Goal: Task Accomplishment & Management: Use online tool/utility

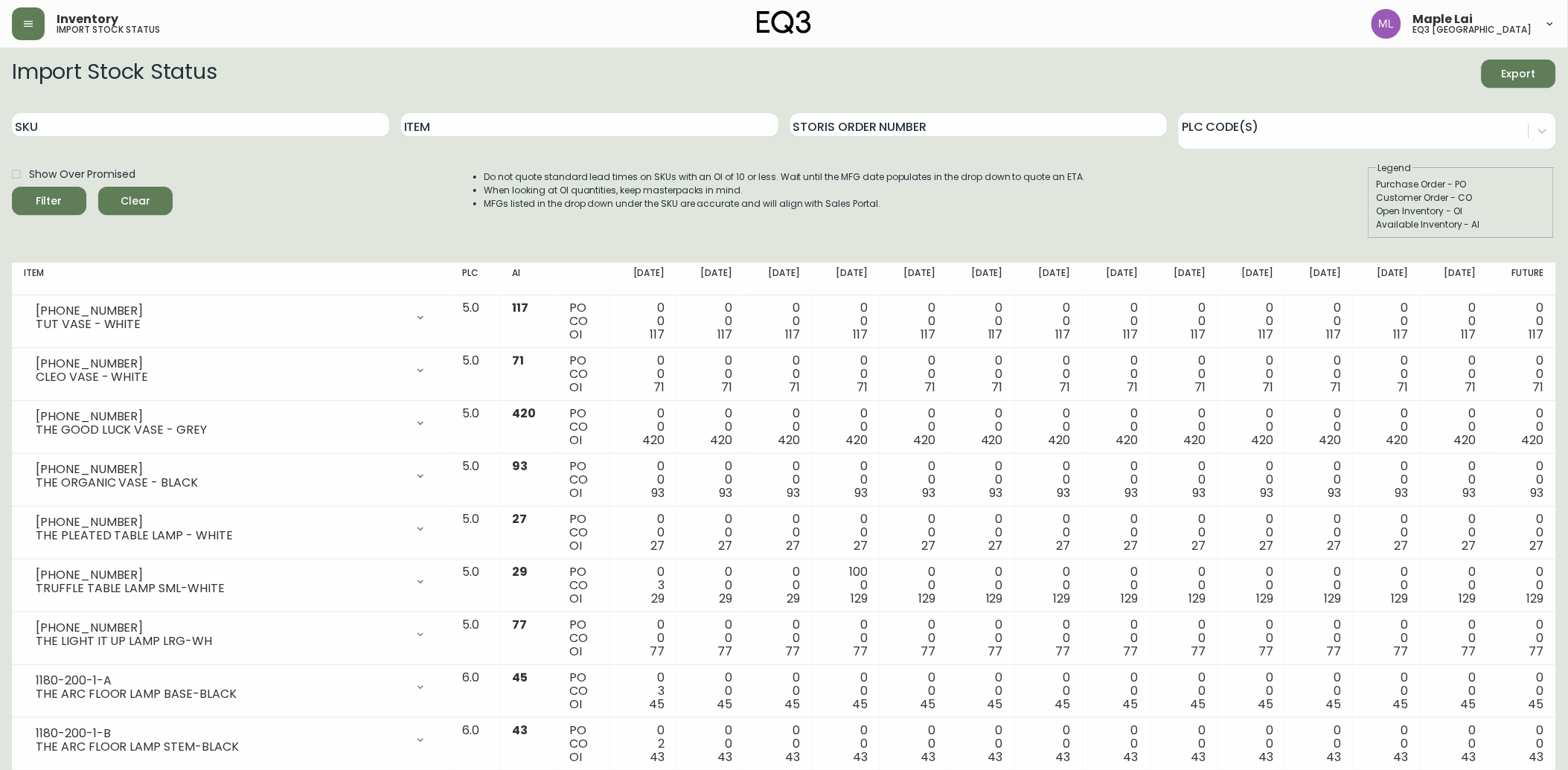
click at [12, 7] on button "button" at bounding box center [28, 24] width 33 height 33
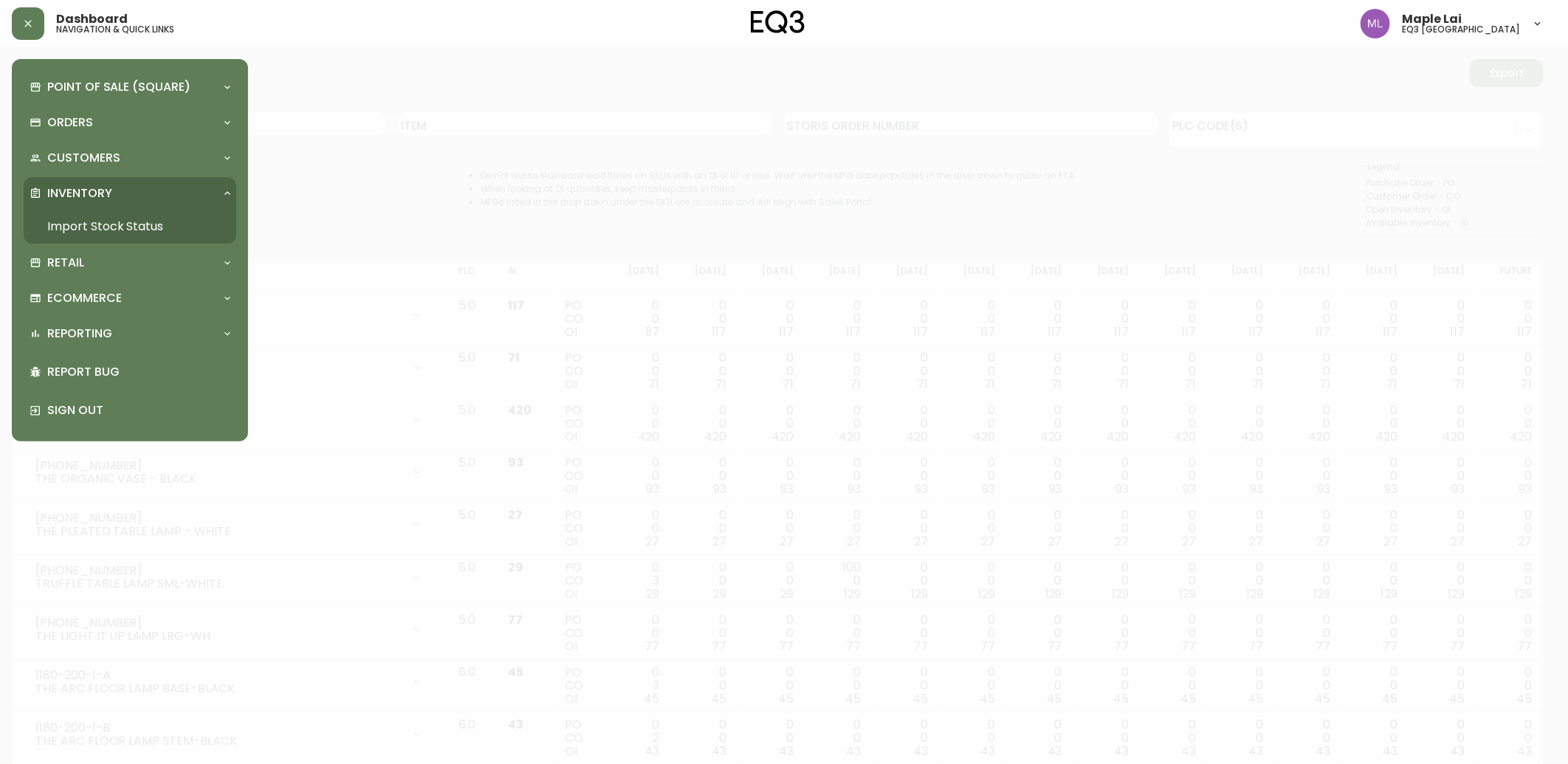
click at [371, 185] on div at bounding box center [784, 382] width 1568 height 764
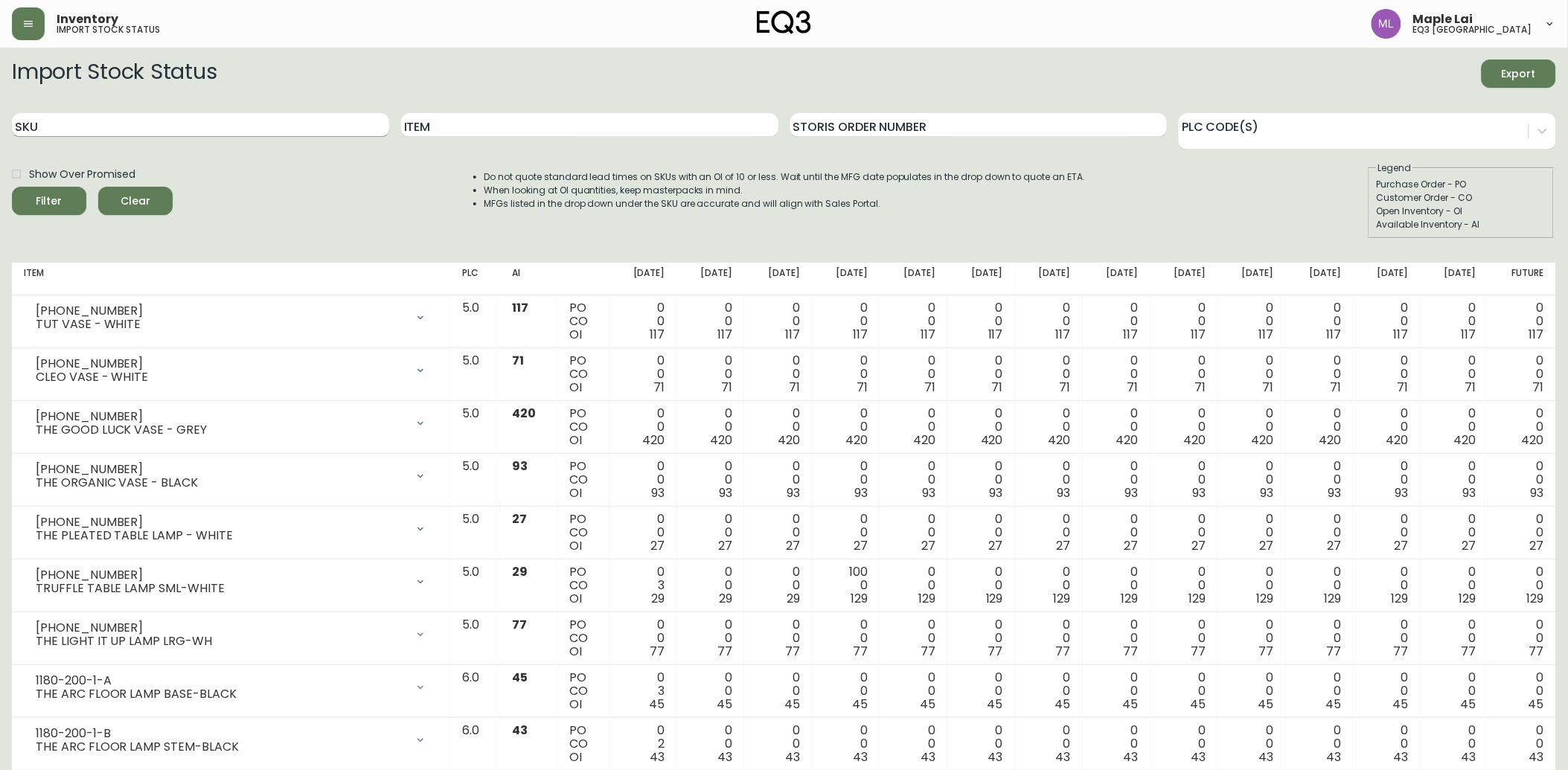
click at [274, 120] on input "SKU" at bounding box center [200, 125] width 378 height 24
drag, startPoint x: 186, startPoint y: 128, endPoint x: 196, endPoint y: 122, distance: 11.7
click at [195, 123] on input "SKU" at bounding box center [200, 125] width 378 height 24
paste input "[PHONE_NUMBER]"
type input "[PHONE_NUMBER]"
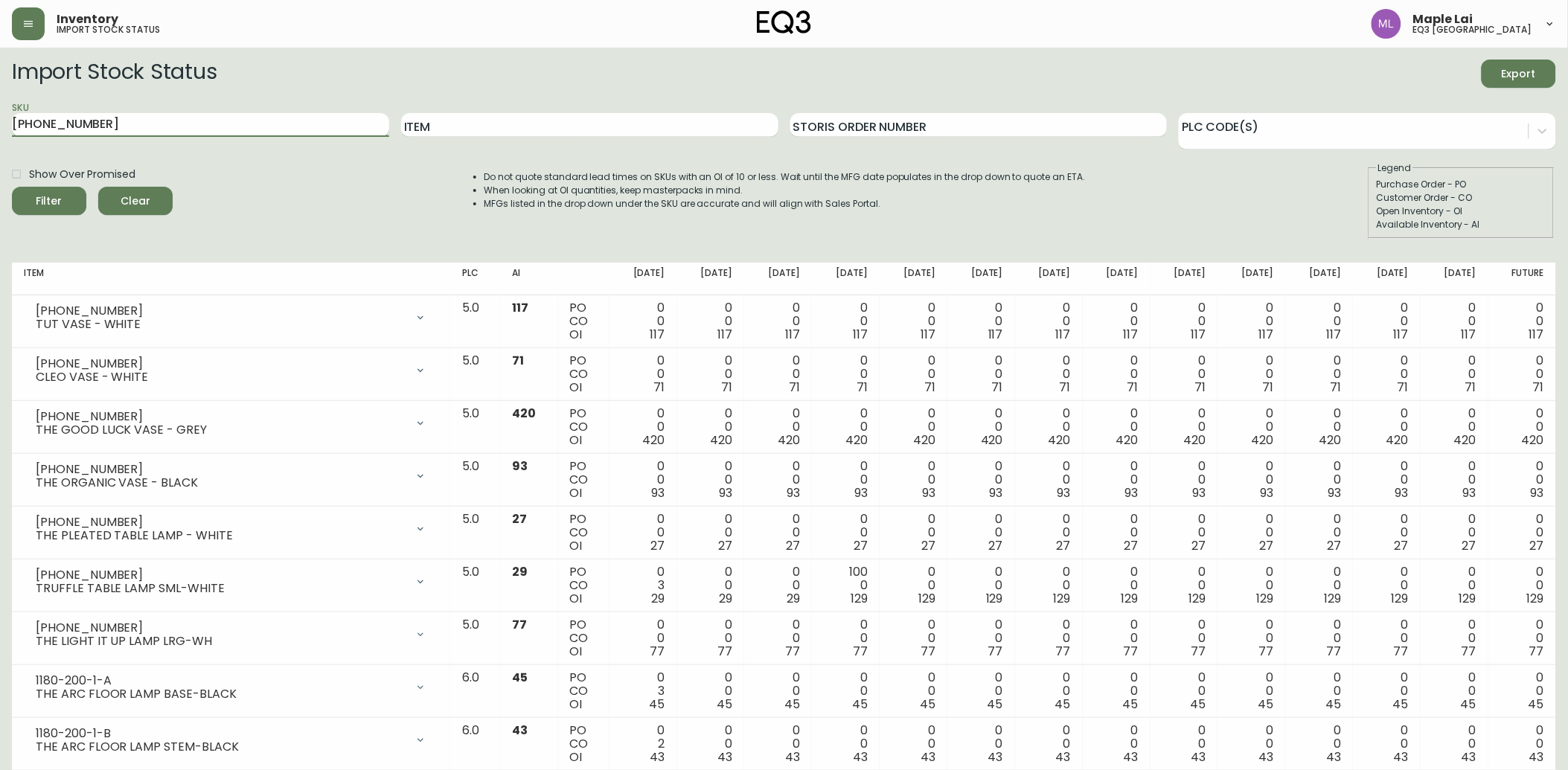
click at [12, 187] on button "Filter" at bounding box center [49, 200] width 74 height 28
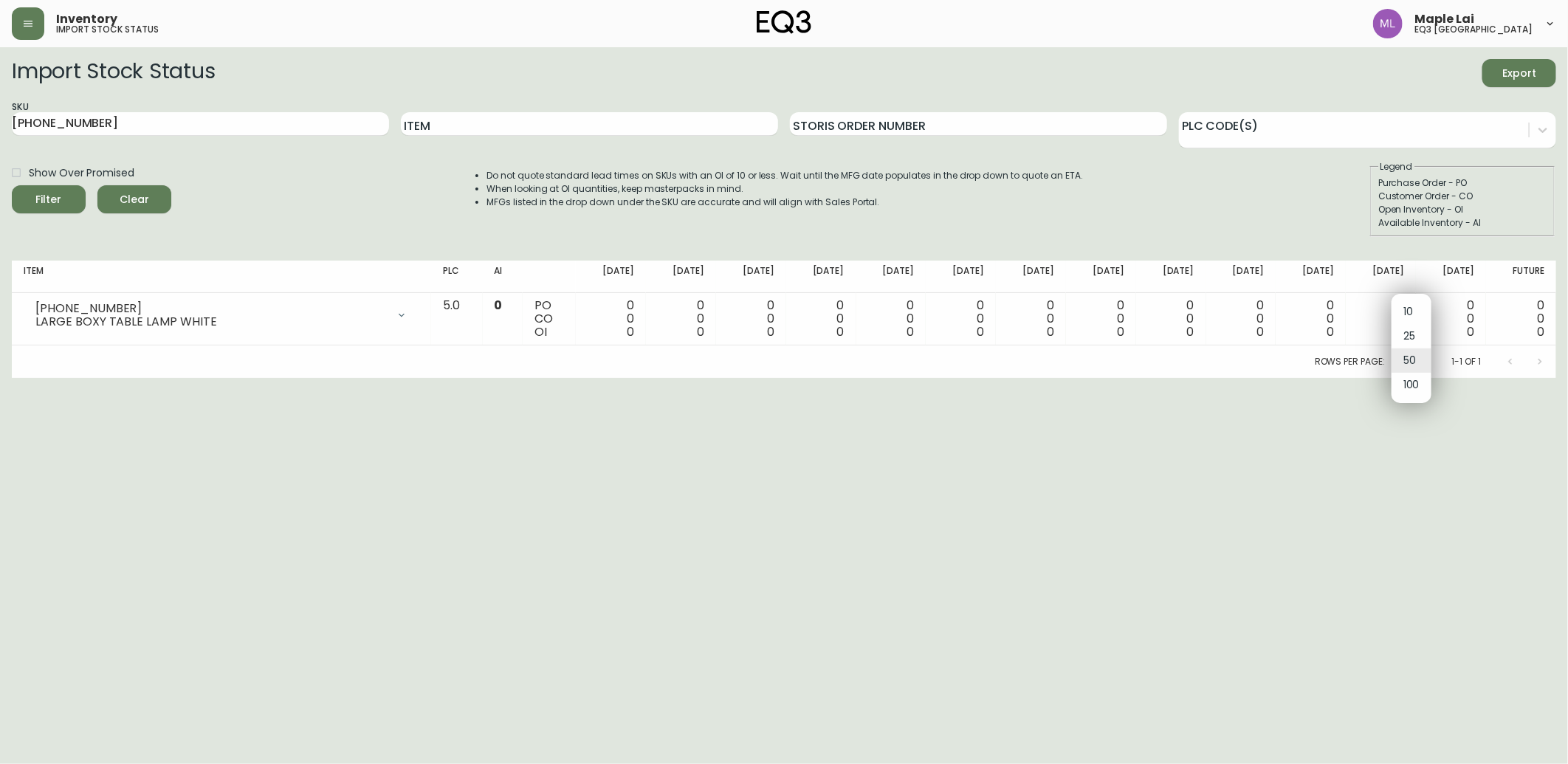
click at [1412, 360] on body "Inventory import stock status Maple Lai eq3 [GEOGRAPHIC_DATA] Import Stock Stat…" at bounding box center [784, 189] width 1568 height 378
click at [1411, 394] on li "100" at bounding box center [1412, 385] width 40 height 24
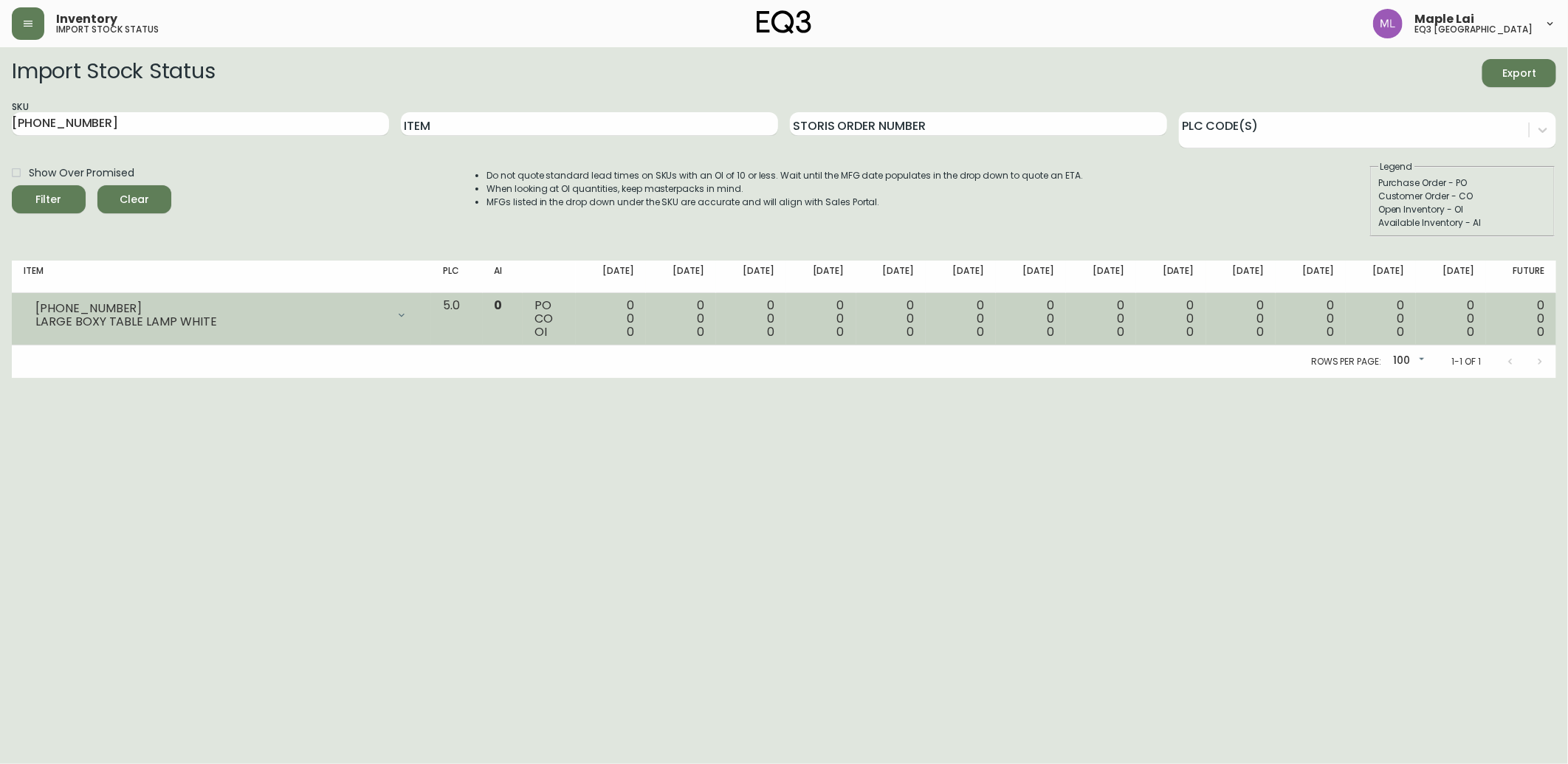
click at [408, 317] on icon at bounding box center [401, 315] width 12 height 12
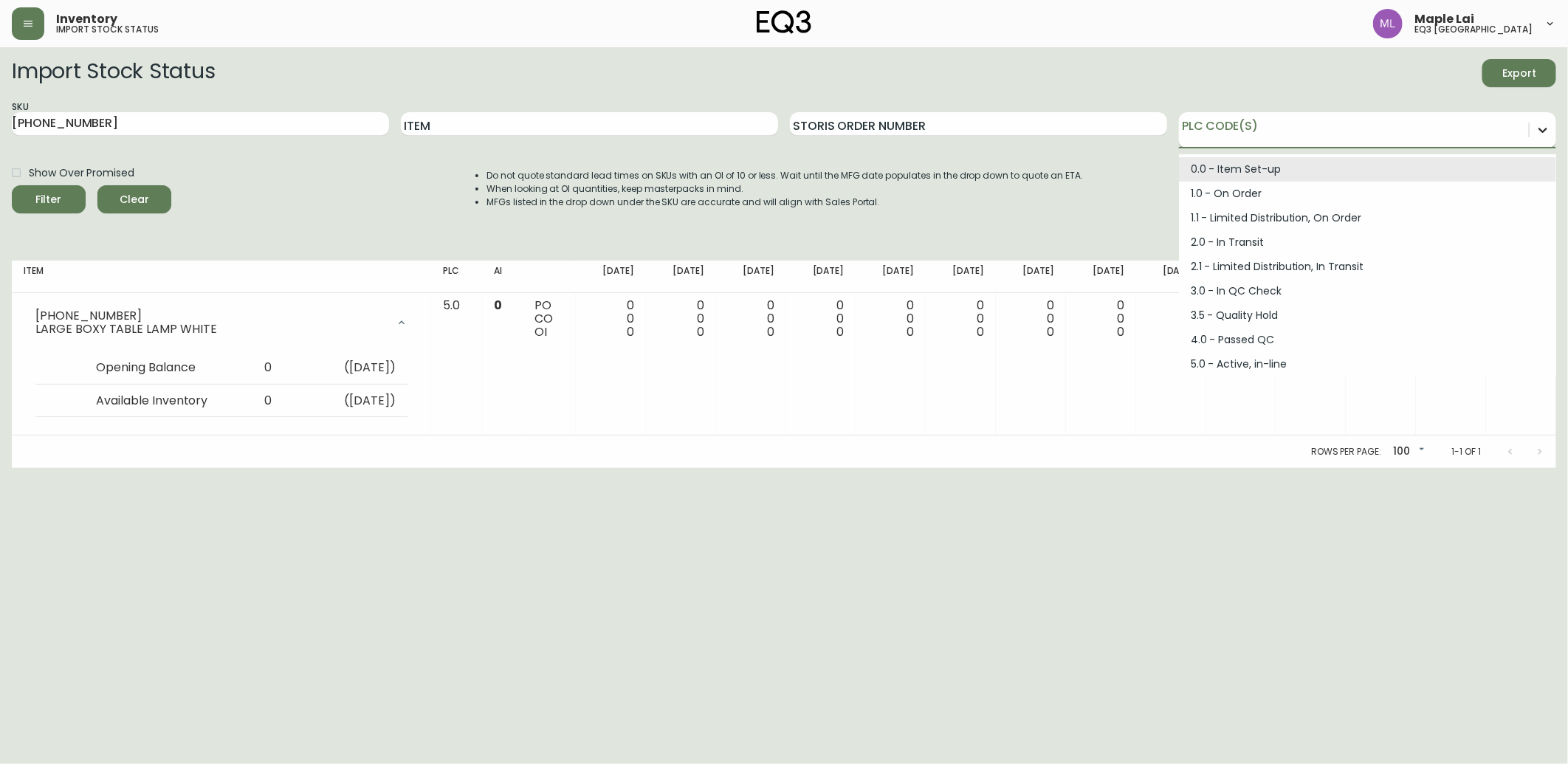
click at [1545, 133] on icon at bounding box center [1543, 129] width 14 height 14
click at [518, 468] on html "Inventory import stock status Maple Lai eq3 [GEOGRAPHIC_DATA] Import Stock Stat…" at bounding box center [784, 234] width 1568 height 468
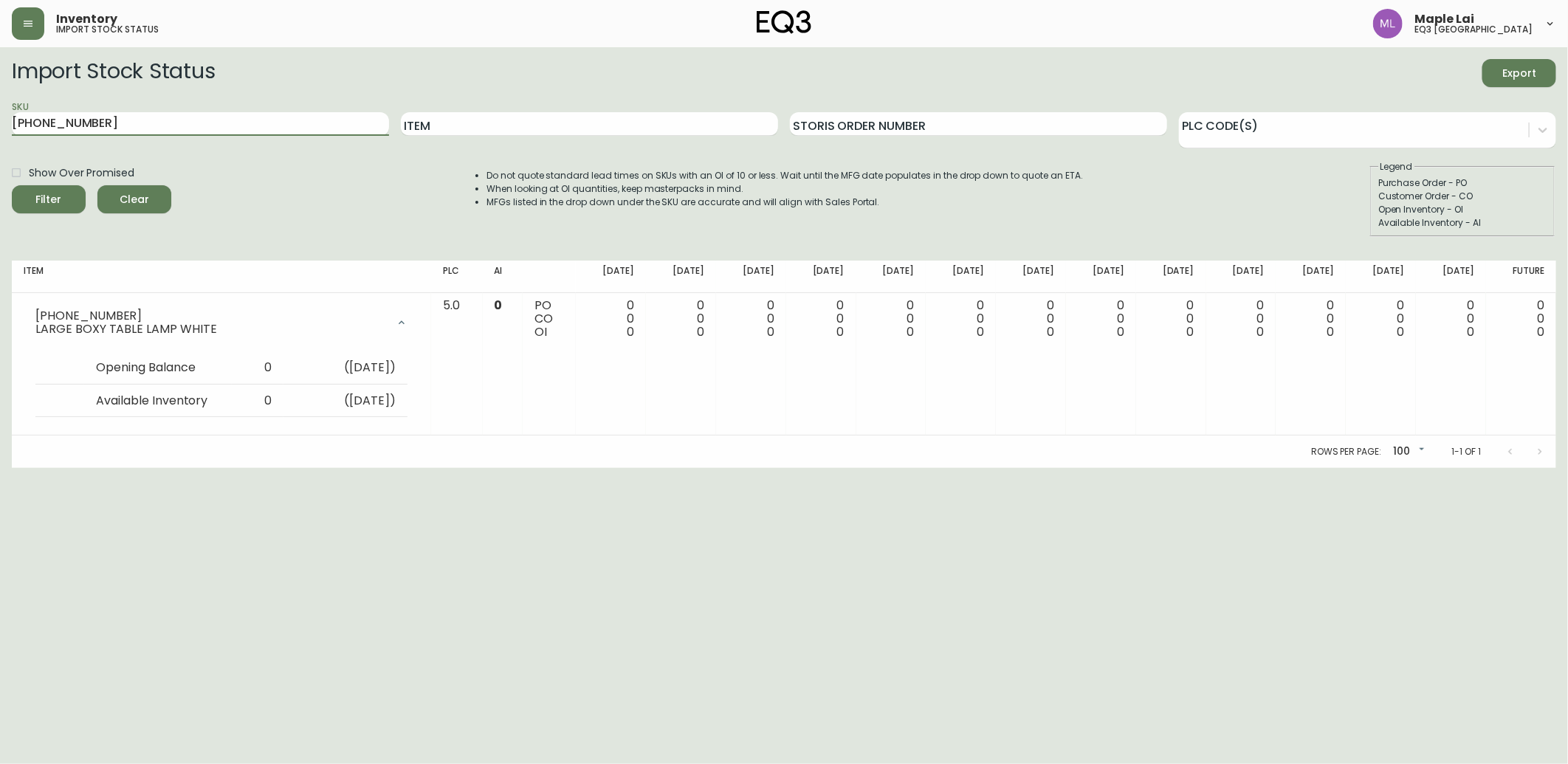
drag, startPoint x: 140, startPoint y: 115, endPoint x: -4, endPoint y: 138, distance: 145.8
click at [0, 138] on html "Inventory import stock status Maple Lai eq3 [GEOGRAPHIC_DATA] Import Stock Stat…" at bounding box center [784, 234] width 1568 height 468
paste input "[PHONE_NUMBER]"
click at [12, 185] on button "Filter" at bounding box center [49, 199] width 74 height 28
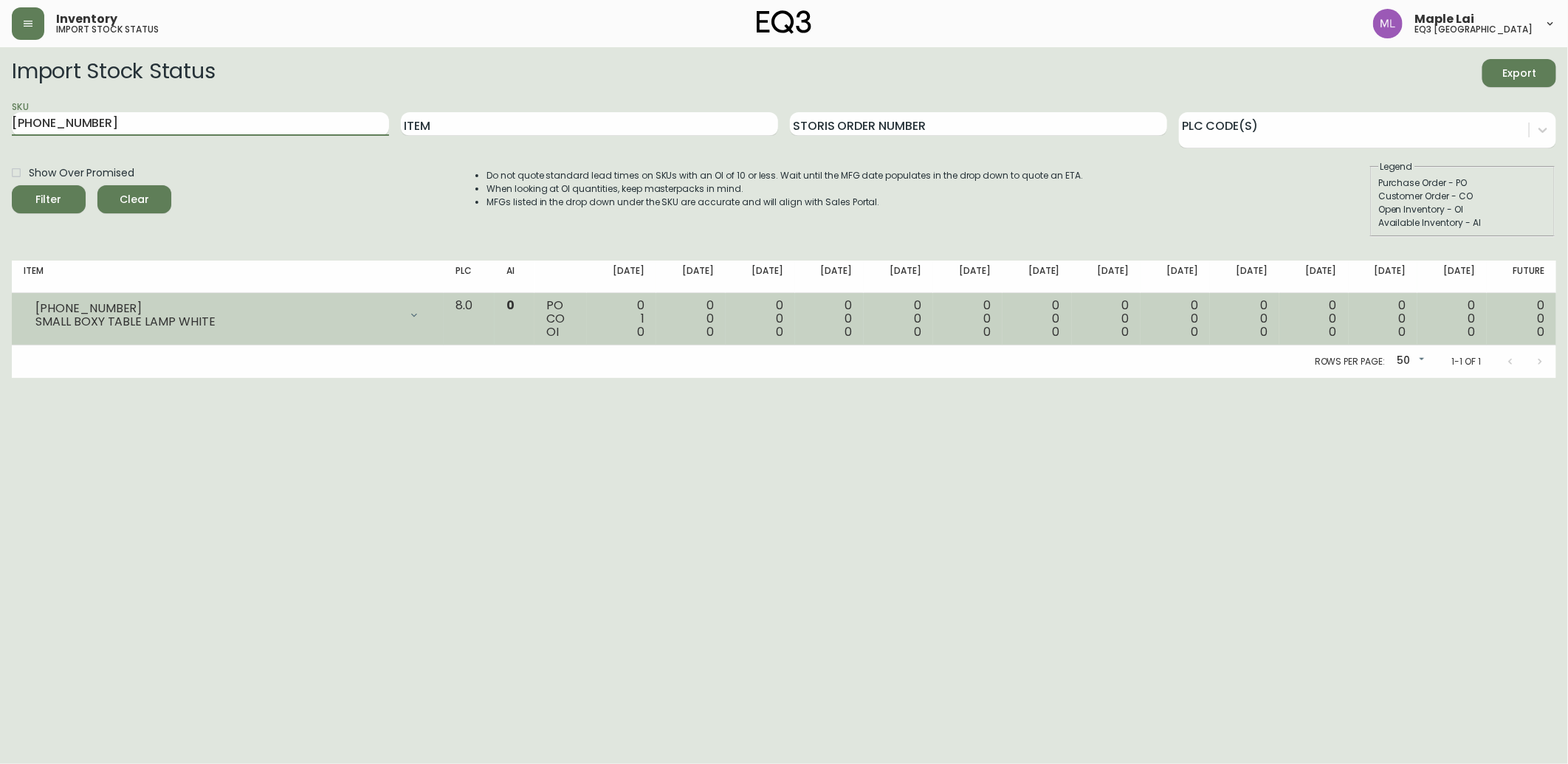
click at [420, 316] on icon at bounding box center [413, 315] width 12 height 12
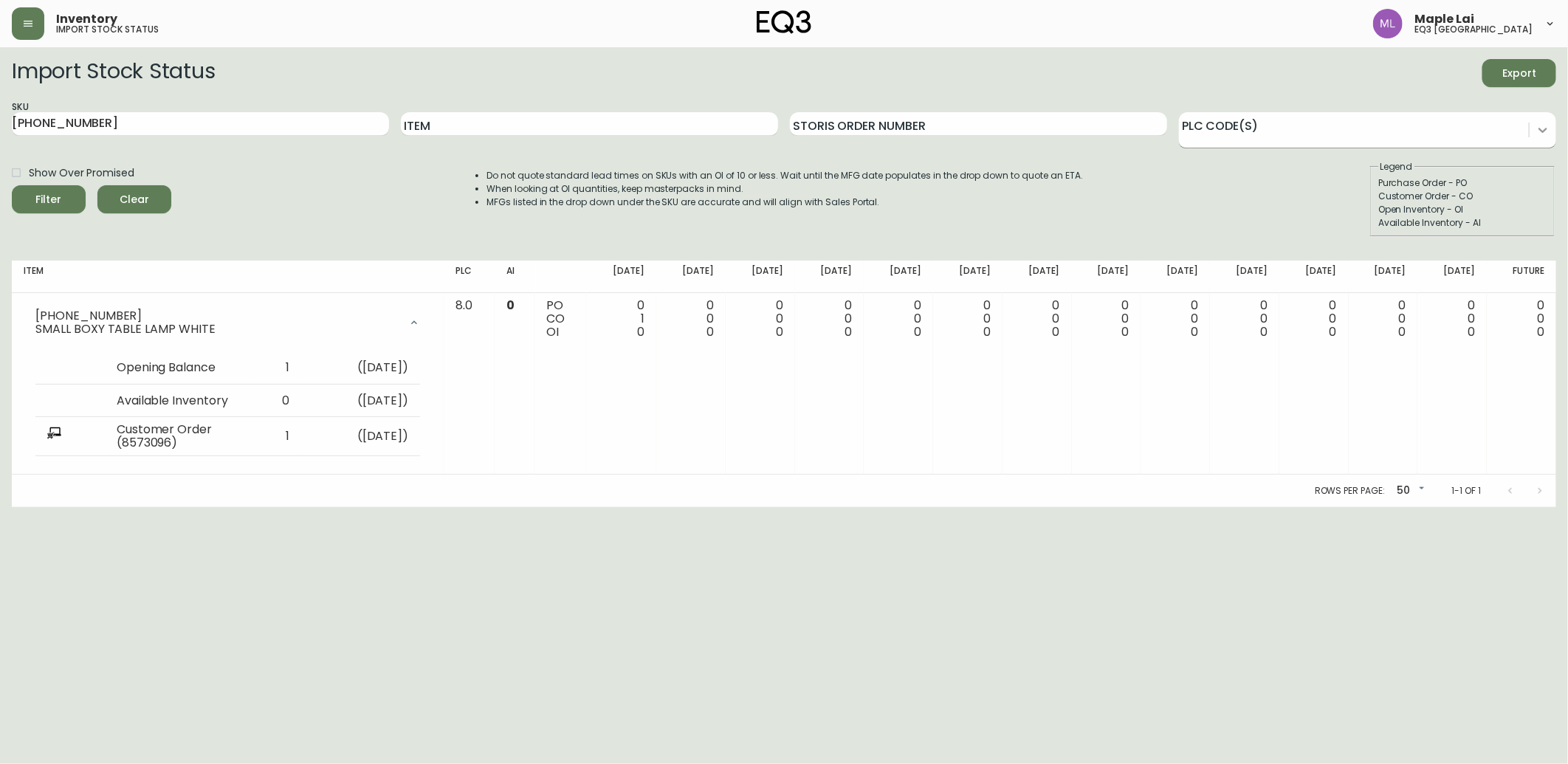
click at [1534, 133] on div at bounding box center [1543, 130] width 27 height 27
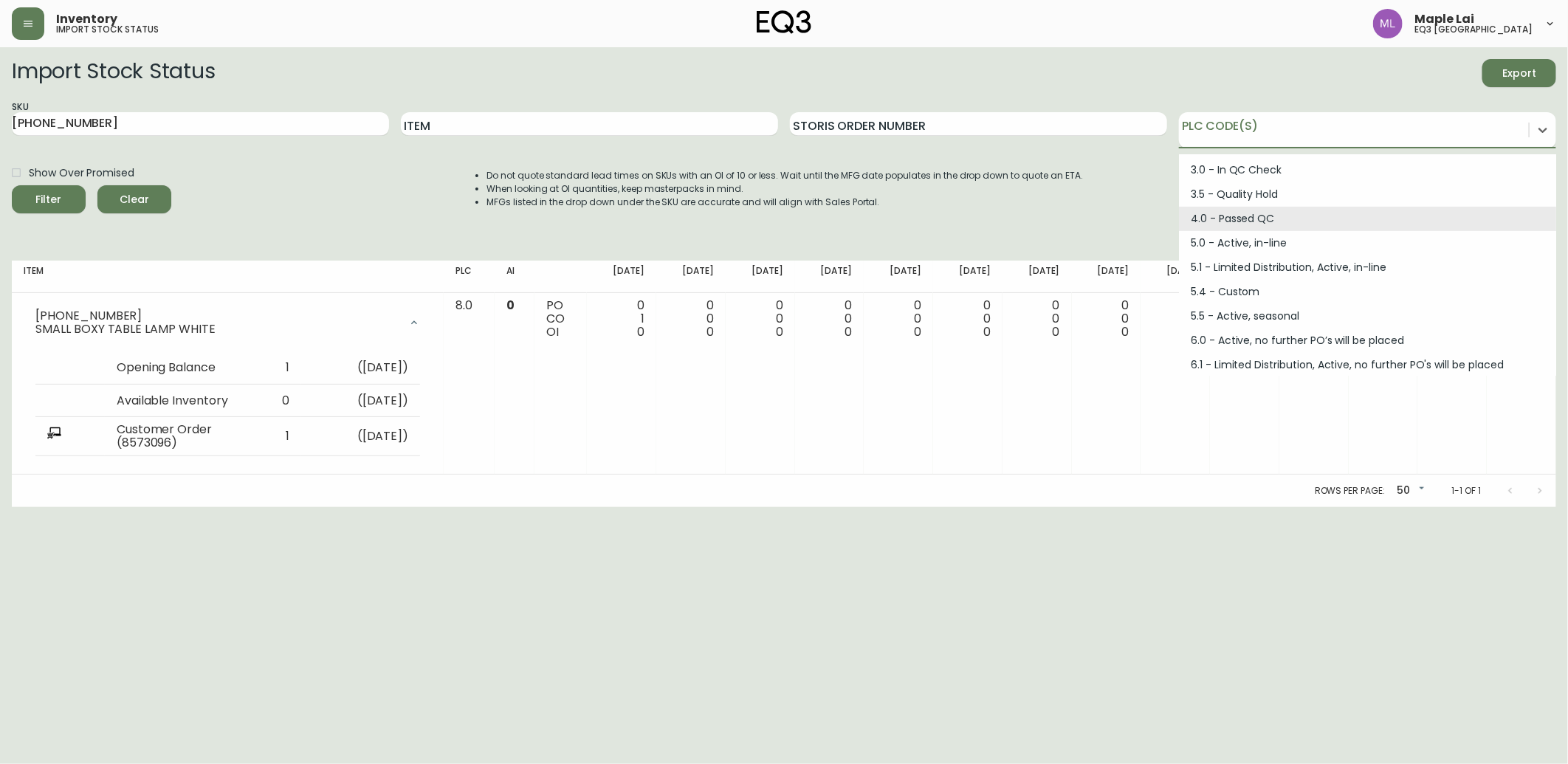
scroll to position [198, 0]
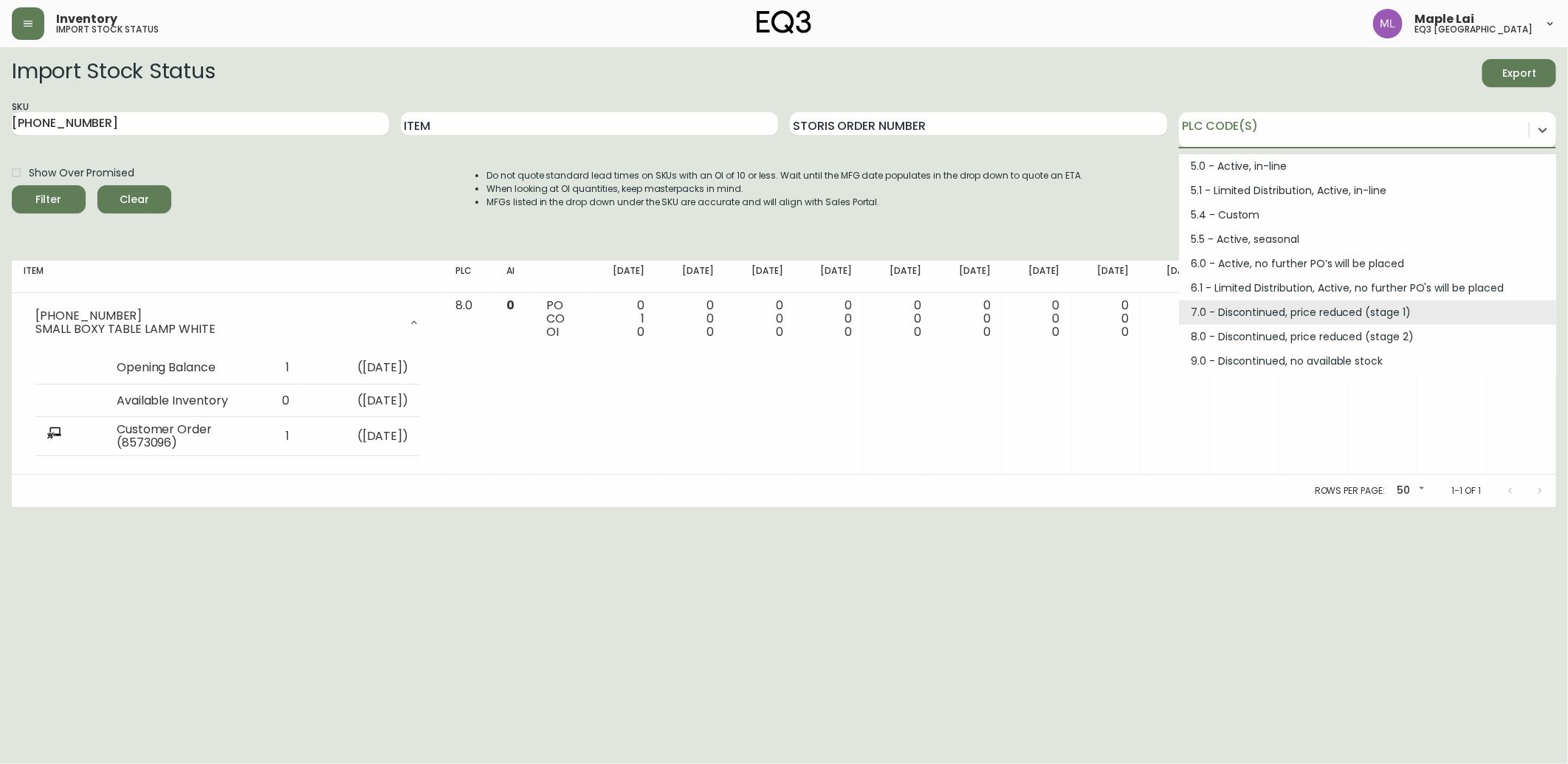
type input "[PHONE_NUMBER]"
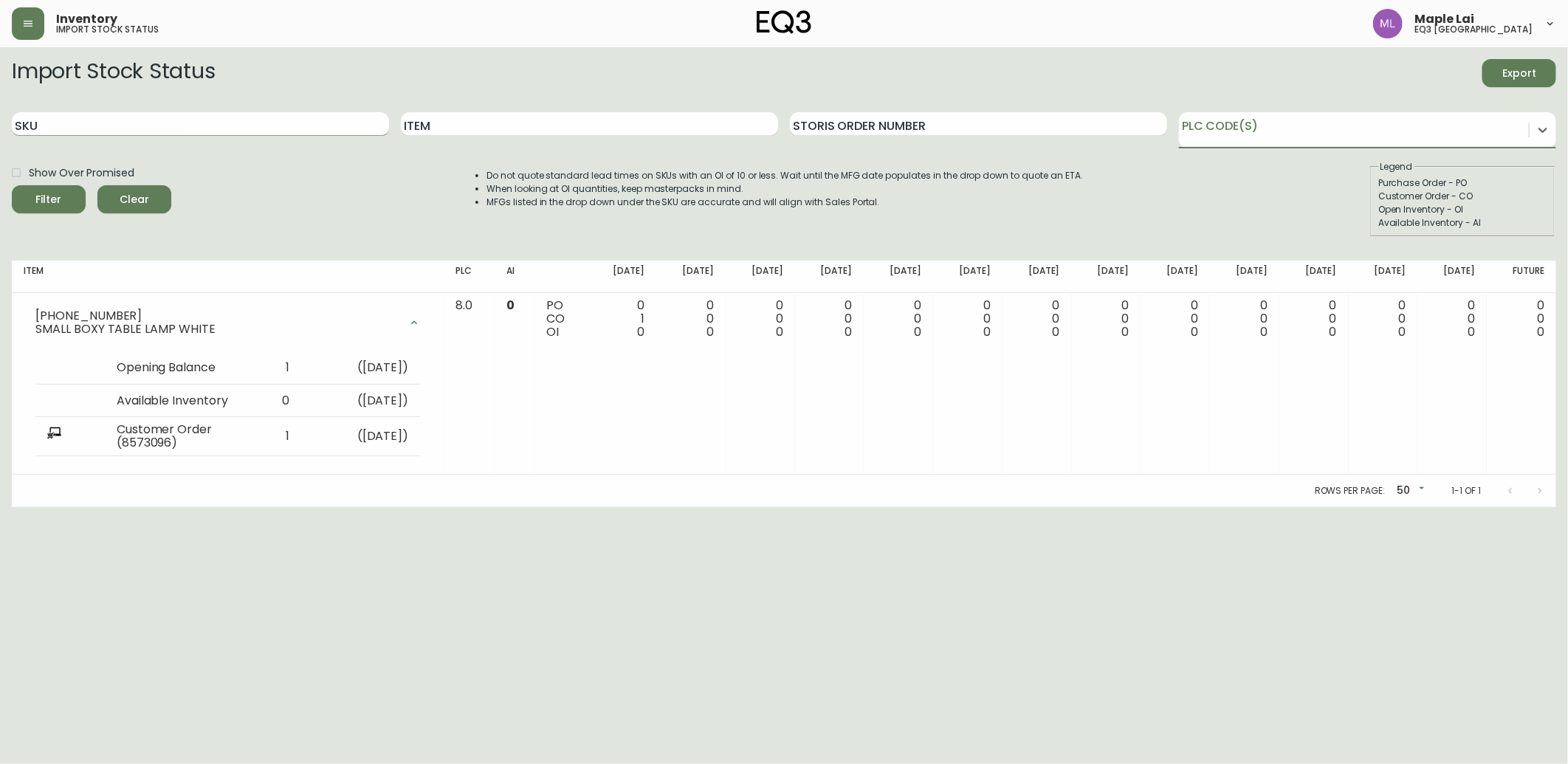
click at [93, 126] on input "SKU" at bounding box center [200, 124] width 377 height 23
paste input "[PHONE_NUMBER]"
type input "[PHONE_NUMBER]"
click at [12, 185] on button "Filter" at bounding box center [49, 199] width 74 height 28
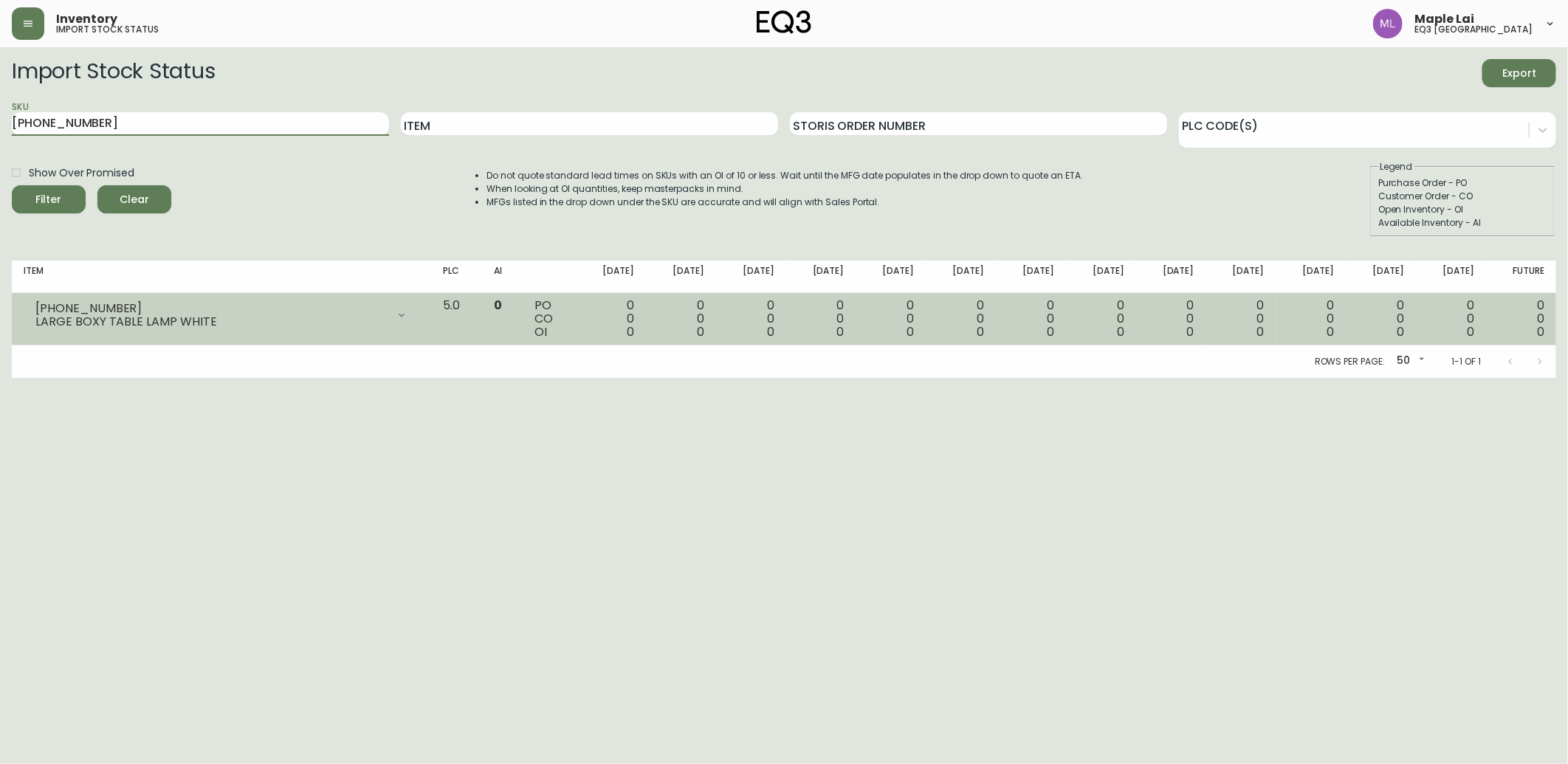
click at [478, 306] on td "5.0" at bounding box center [457, 319] width 52 height 52
click at [483, 304] on td "5.0" at bounding box center [457, 319] width 52 height 52
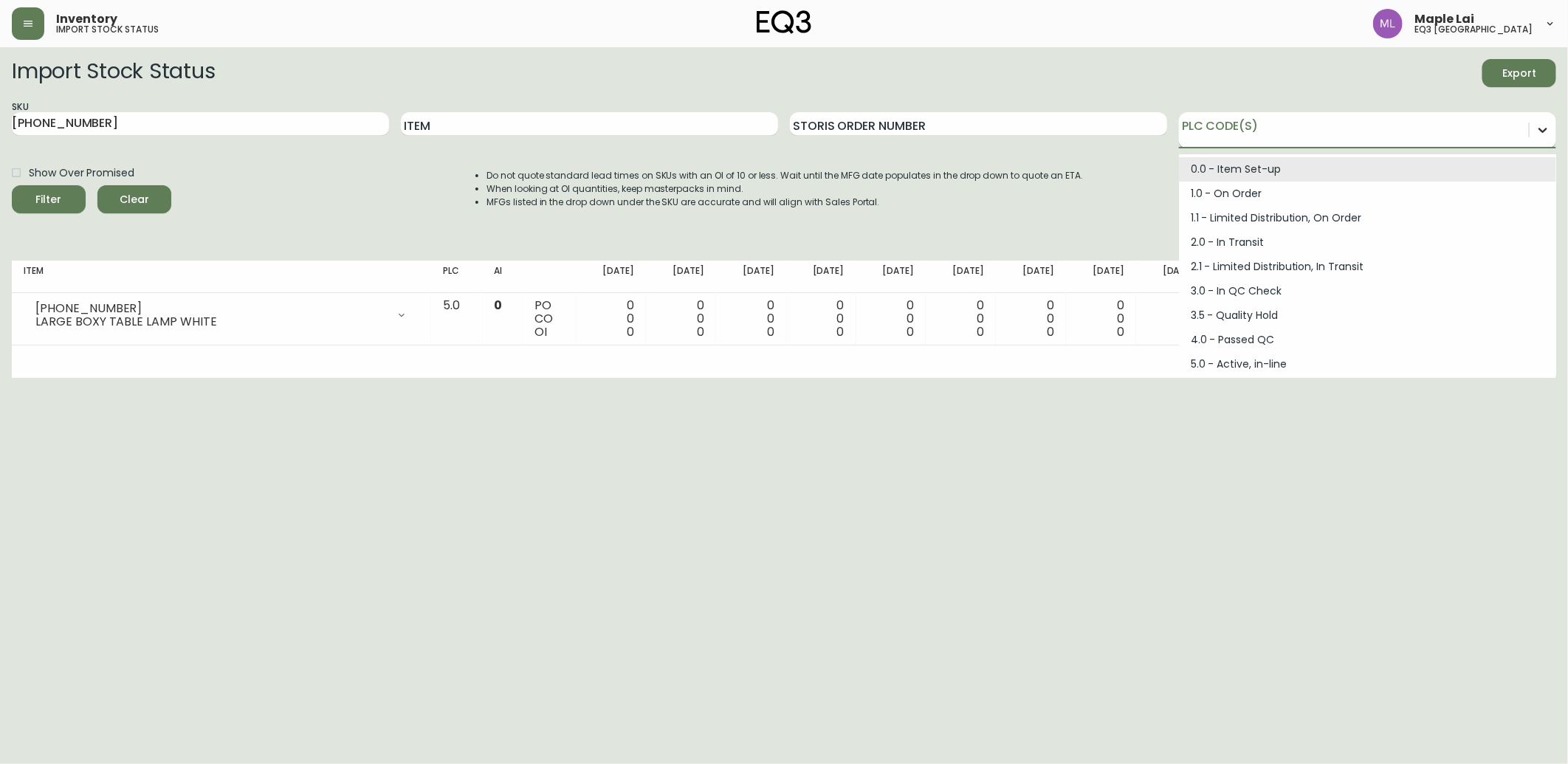
click at [1541, 135] on icon at bounding box center [1543, 129] width 14 height 14
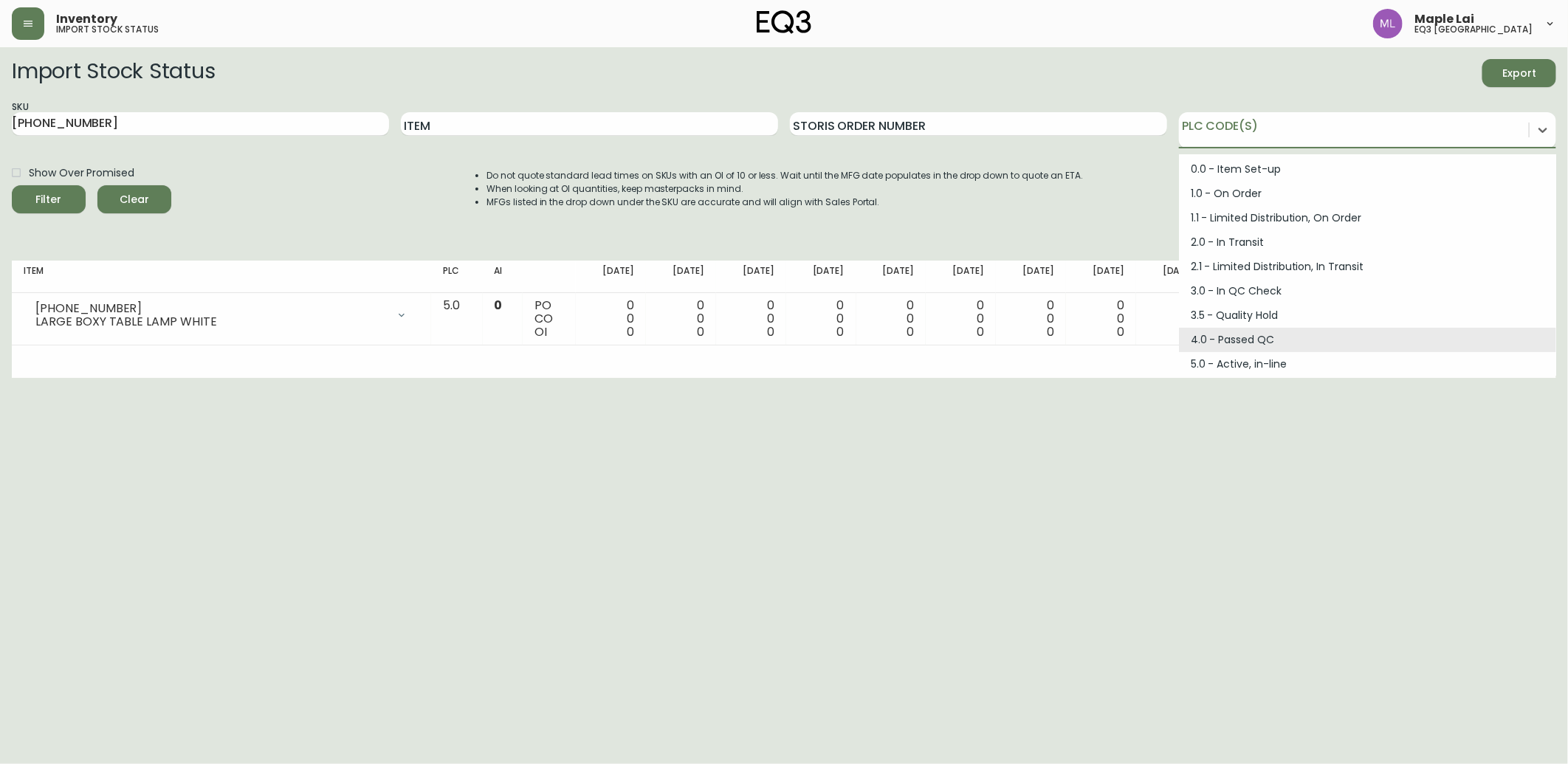
scroll to position [198, 0]
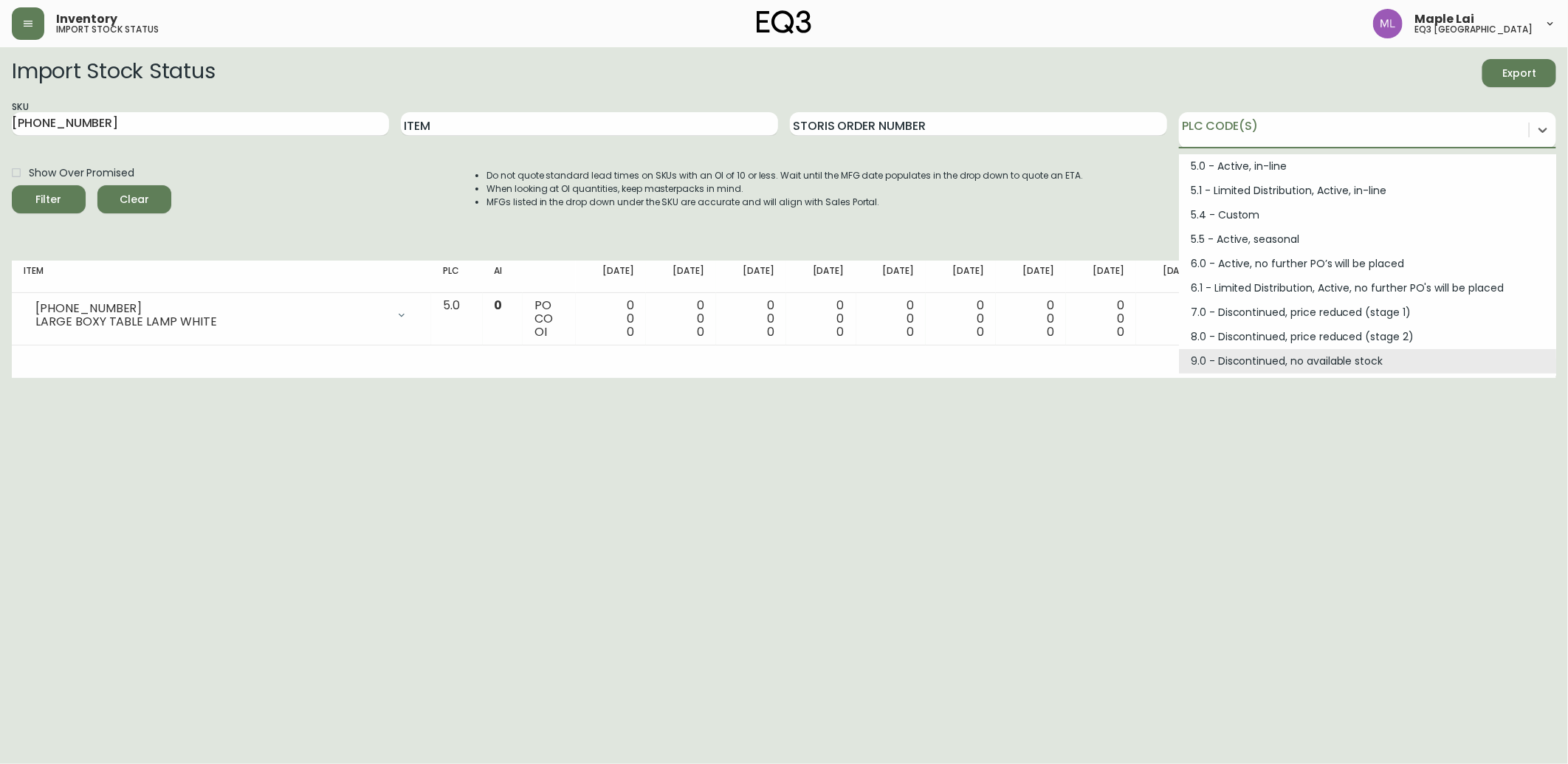
click at [917, 378] on html "Inventory import stock status Maple Lai eq3 [GEOGRAPHIC_DATA] Import Stock Stat…" at bounding box center [784, 189] width 1568 height 378
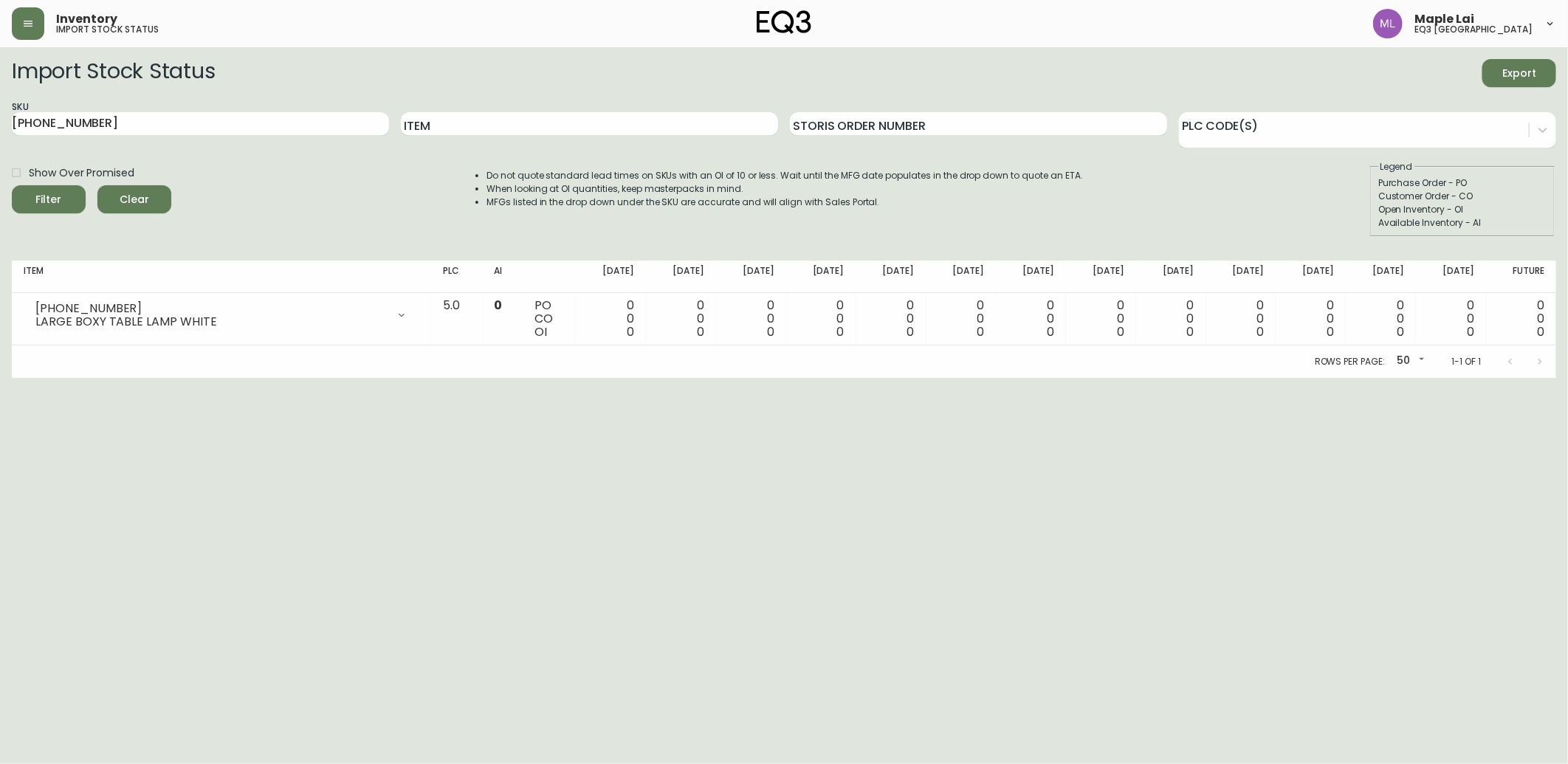
click at [1414, 354] on body "Inventory import stock status Maple Lai eq3 [GEOGRAPHIC_DATA] Import Stock Stat…" at bounding box center [784, 189] width 1568 height 378
click at [1405, 387] on li "100" at bounding box center [1412, 385] width 40 height 24
click at [1537, 364] on div at bounding box center [1526, 361] width 59 height 30
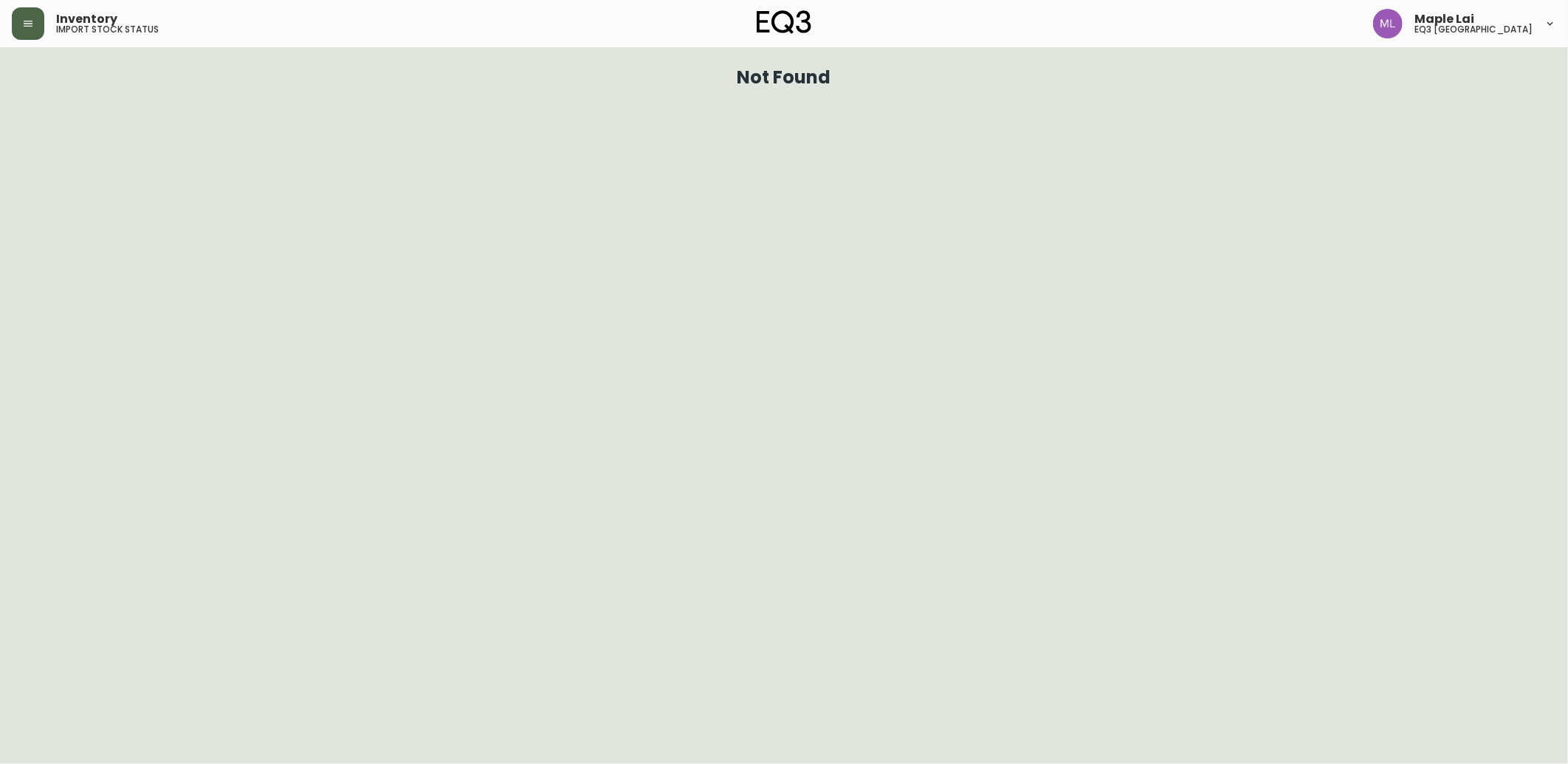
click at [26, 34] on button "button" at bounding box center [28, 23] width 32 height 32
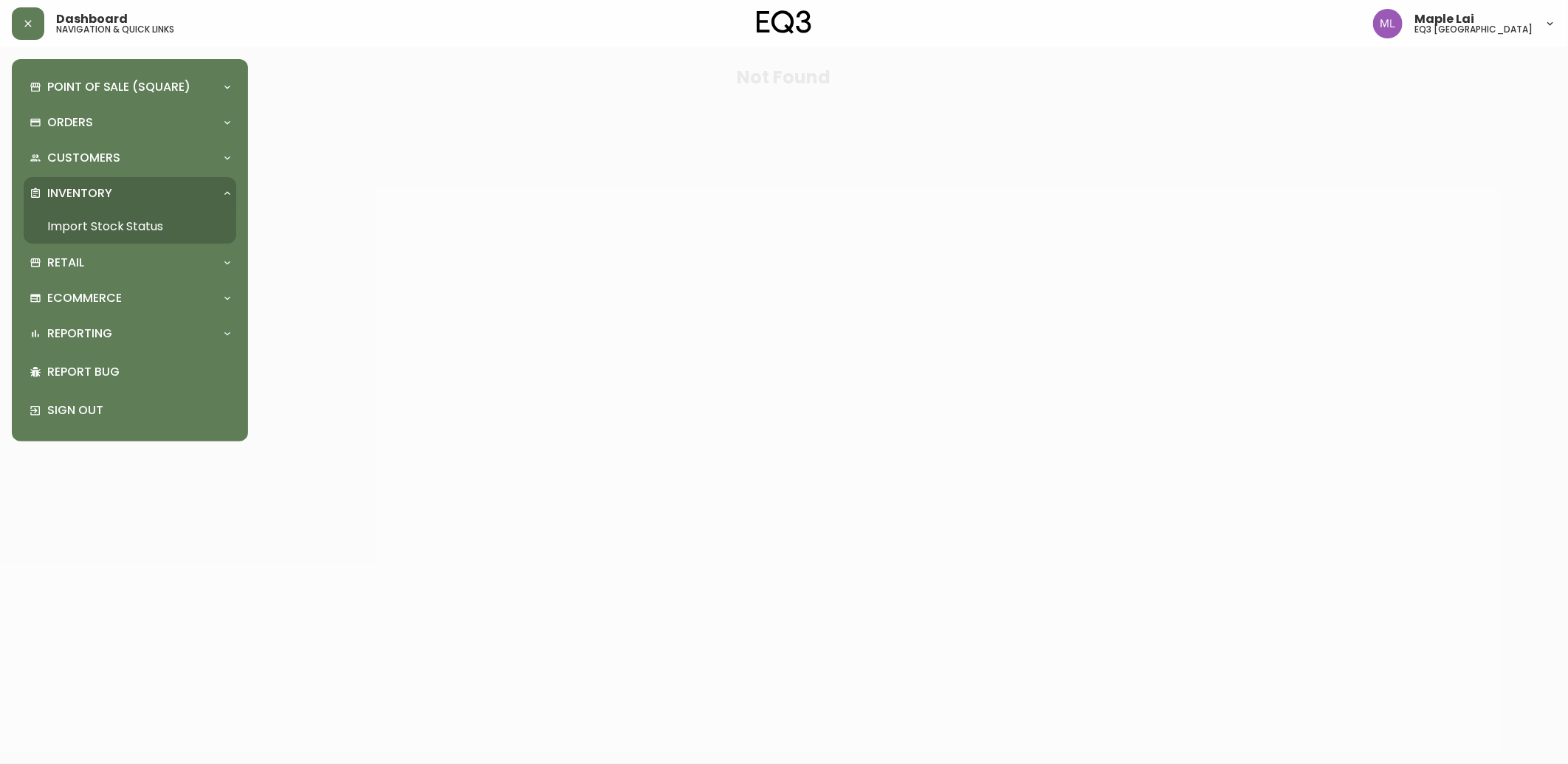
click at [112, 224] on link "Import Stock Status" at bounding box center [129, 227] width 213 height 34
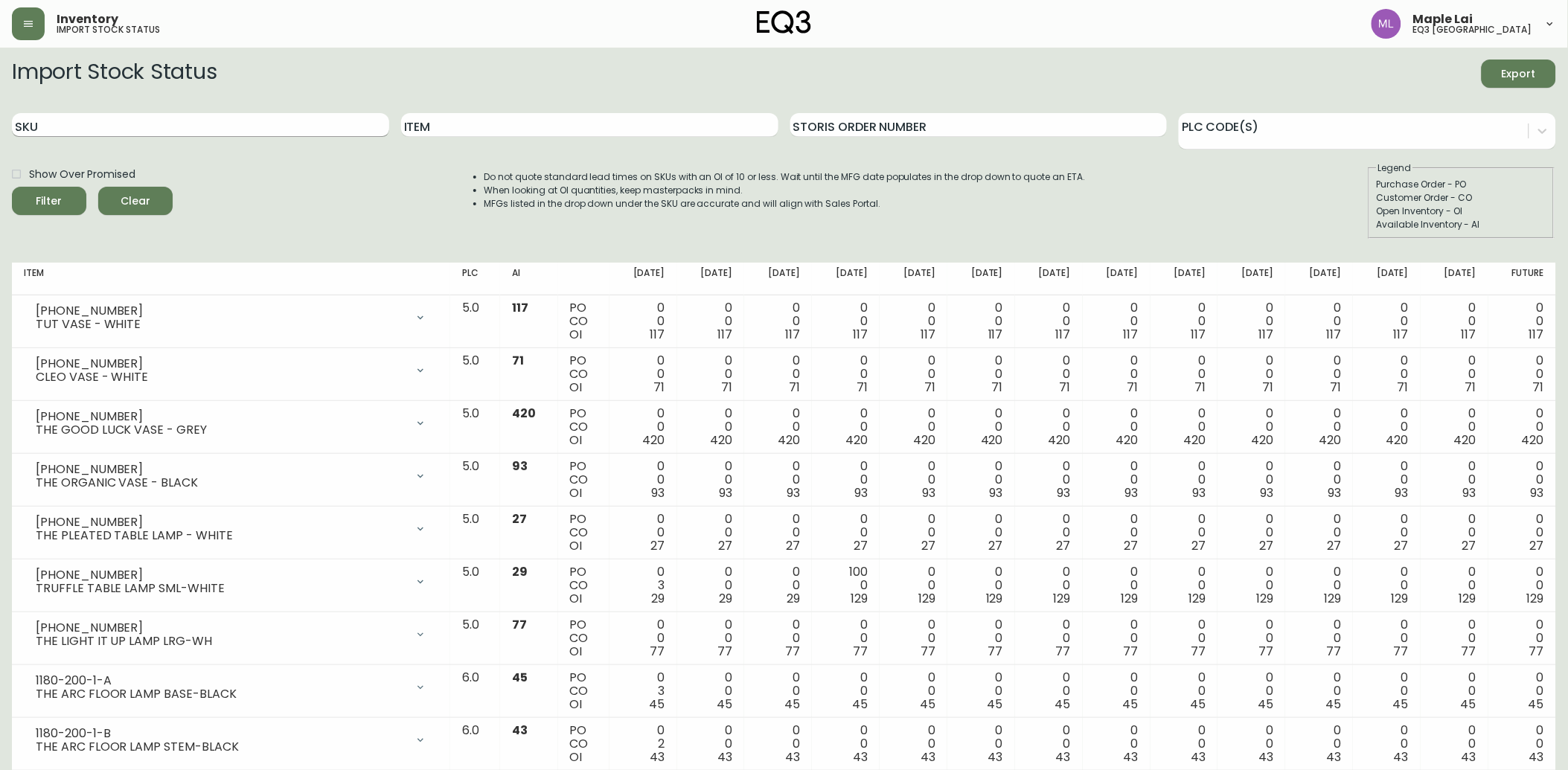
click at [239, 124] on input "SKU" at bounding box center [200, 125] width 378 height 24
paste input "[PHONE_NUMBER]"
click at [12, 187] on button "Filter" at bounding box center [49, 200] width 74 height 28
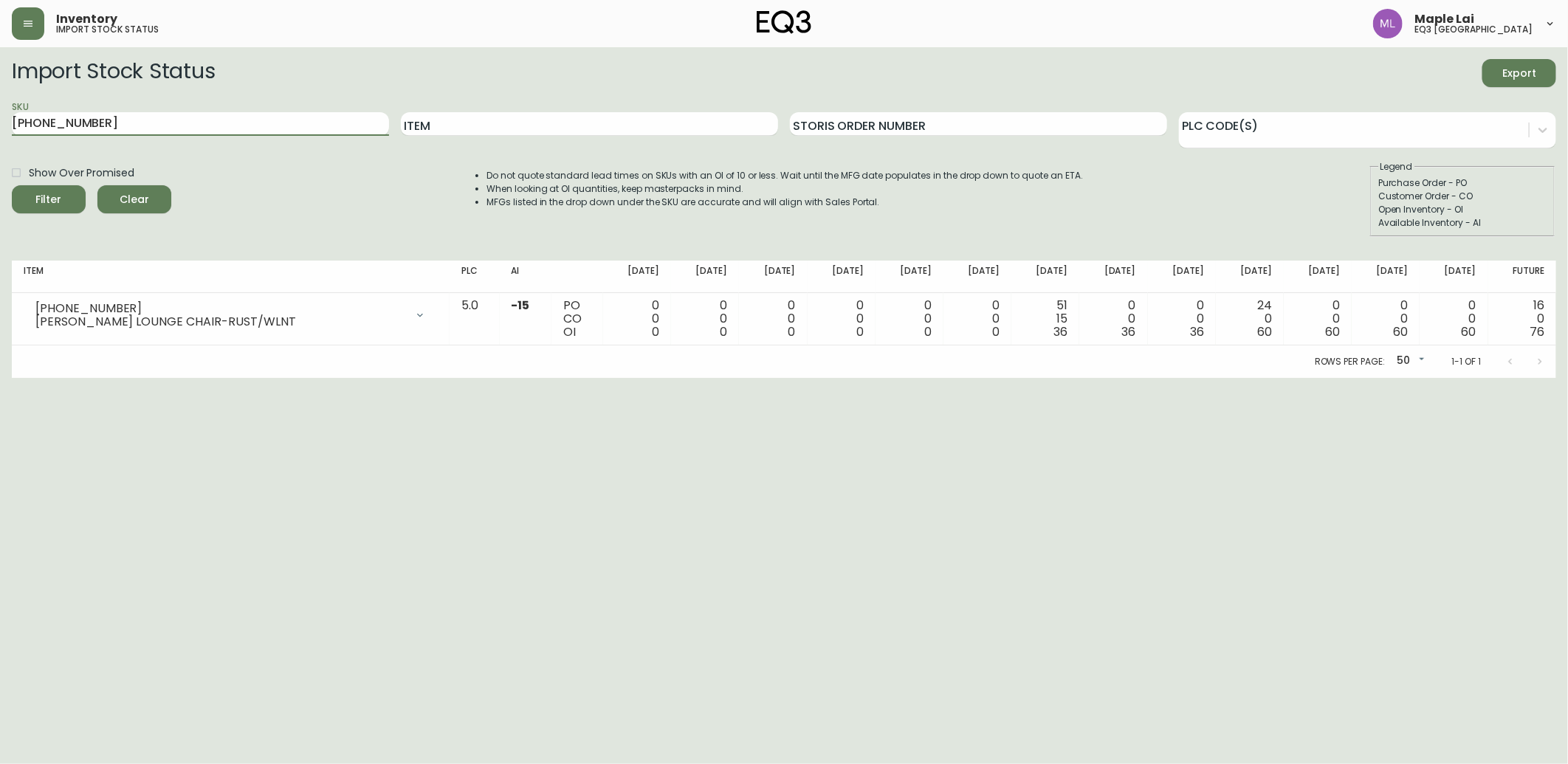
drag, startPoint x: -4, startPoint y: 115, endPoint x: 0, endPoint y: 140, distance: 25.3
click at [0, 135] on html "Inventory import stock status Maple Lai eq3 [GEOGRAPHIC_DATA] Import Stock Stat…" at bounding box center [784, 189] width 1568 height 378
paste input "[PHONE_NUMBER]"
click at [12, 185] on button "Filter" at bounding box center [49, 199] width 74 height 28
drag, startPoint x: 76, startPoint y: 146, endPoint x: 0, endPoint y: 135, distance: 76.8
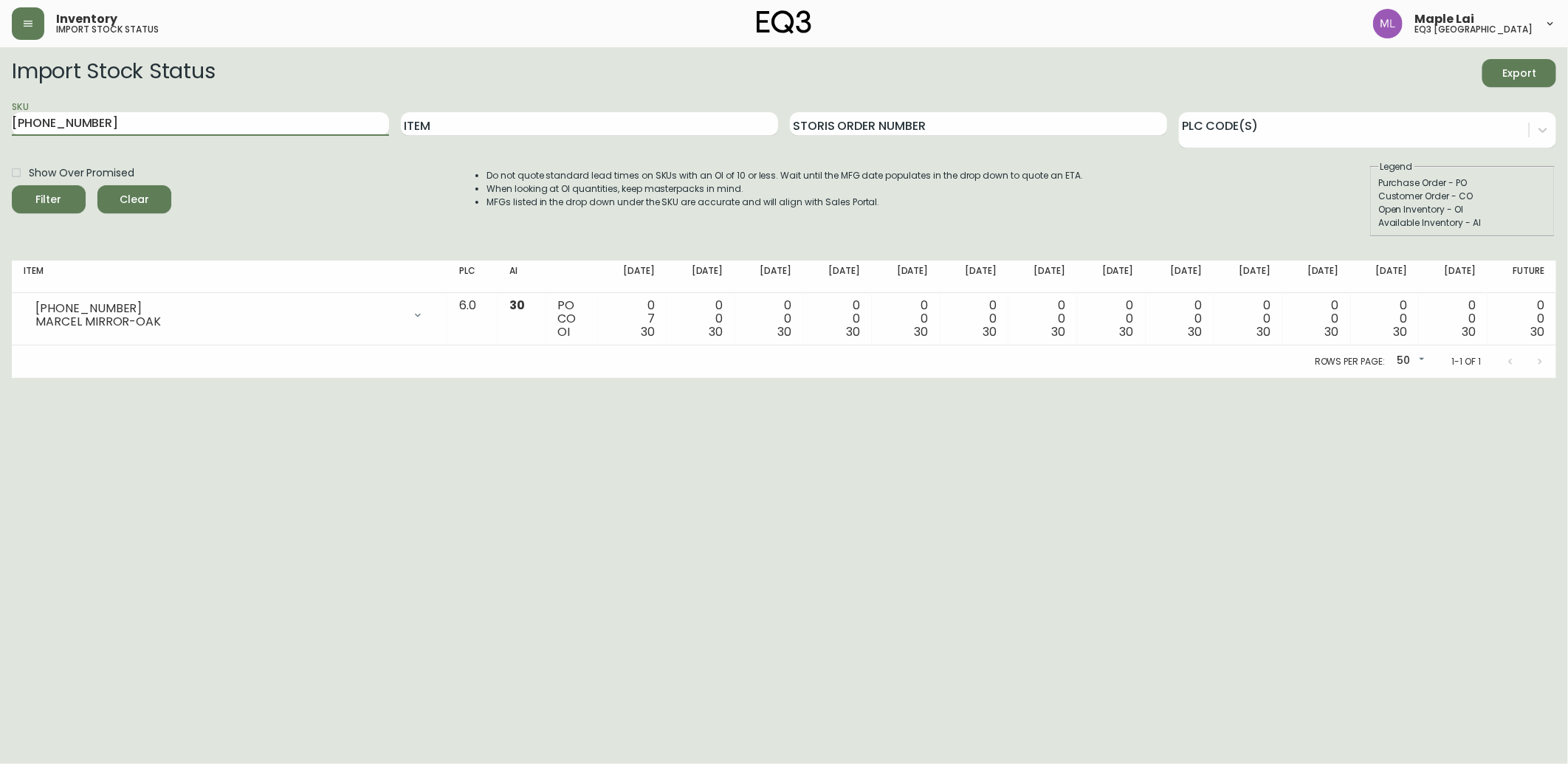
click at [0, 142] on html "Inventory import stock status Maple Lai eq3 [GEOGRAPHIC_DATA] Import Stock Stat…" at bounding box center [784, 189] width 1568 height 378
paste input "[PHONE_NUMBER]"
click at [12, 185] on button "Filter" at bounding box center [49, 199] width 74 height 28
drag, startPoint x: 107, startPoint y: 482, endPoint x: 134, endPoint y: 468, distance: 30.4
click at [107, 378] on html "Inventory import stock status Maple Lai eq3 [GEOGRAPHIC_DATA] Import Stock Stat…" at bounding box center [784, 189] width 1568 height 378
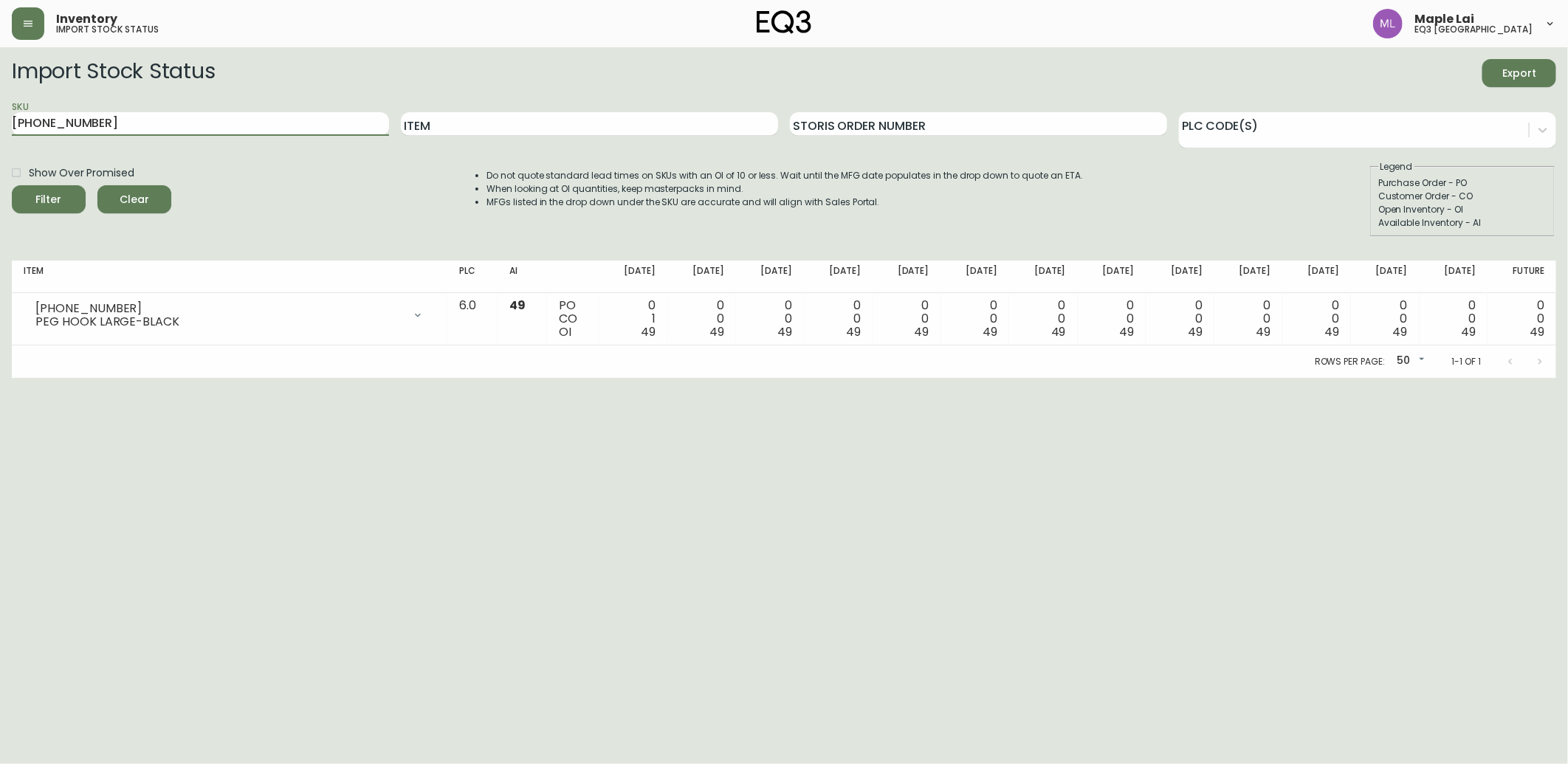
drag, startPoint x: -4, startPoint y: 143, endPoint x: -4, endPoint y: 151, distance: 8.0
click at [0, 151] on html "Inventory import stock status Maple Lai eq3 [GEOGRAPHIC_DATA] Import Stock Stat…" at bounding box center [784, 189] width 1568 height 378
paste input "[PHONE_NUMBER]"
type input "[PHONE_NUMBER]"
click at [12, 185] on button "Filter" at bounding box center [49, 199] width 74 height 28
